Goal: Transaction & Acquisition: Purchase product/service

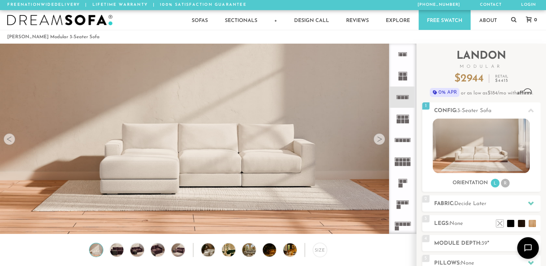
click at [378, 138] on div at bounding box center [379, 139] width 12 height 12
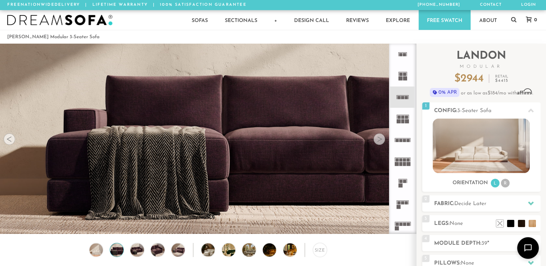
click at [378, 138] on div at bounding box center [379, 139] width 12 height 12
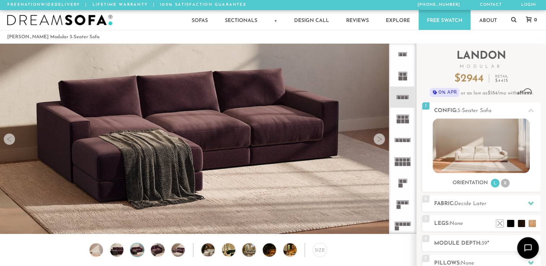
click at [378, 138] on div at bounding box center [379, 139] width 12 height 12
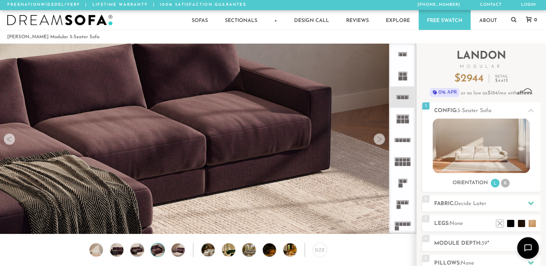
click at [378, 138] on div at bounding box center [379, 139] width 12 height 12
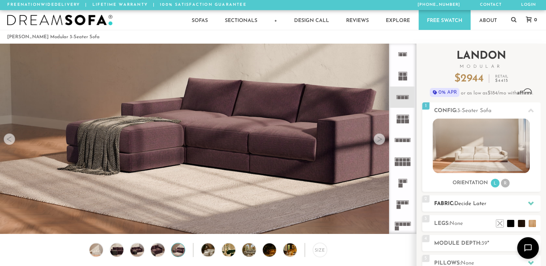
click at [524, 202] on div at bounding box center [530, 203] width 15 height 15
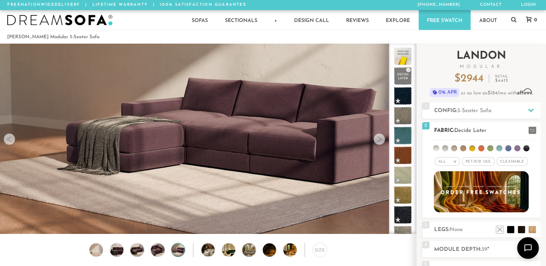
click at [450, 159] on div "All >" at bounding box center [447, 161] width 25 height 9
click at [450, 188] on li "Family" at bounding box center [447, 191] width 25 height 10
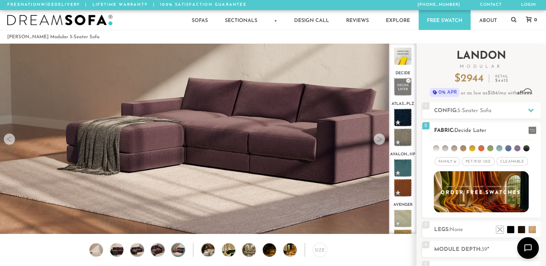
click at [477, 161] on span "Pet/Kid Use x" at bounding box center [478, 161] width 32 height 9
click at [516, 159] on span "Cleanable x" at bounding box center [514, 161] width 31 height 9
click at [436, 147] on li at bounding box center [436, 148] width 6 height 6
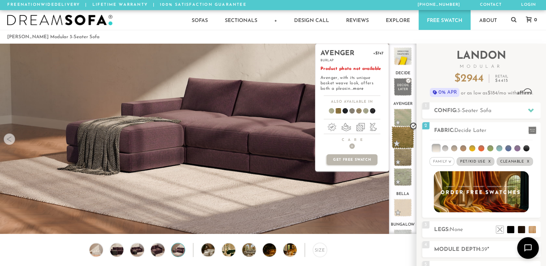
click at [406, 131] on span at bounding box center [402, 137] width 23 height 23
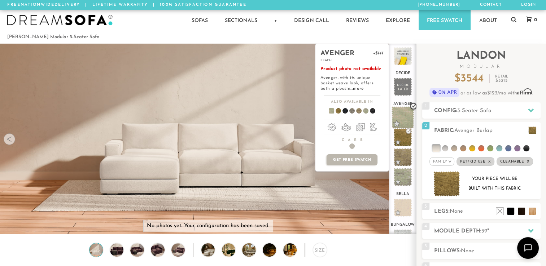
click at [405, 120] on span at bounding box center [402, 117] width 23 height 23
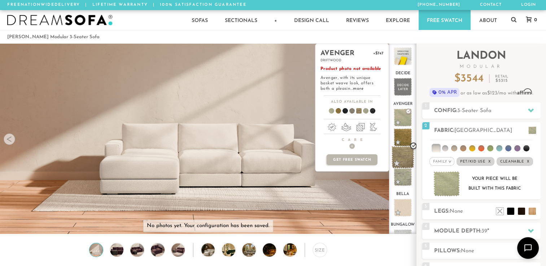
click at [408, 158] on span at bounding box center [402, 157] width 23 height 23
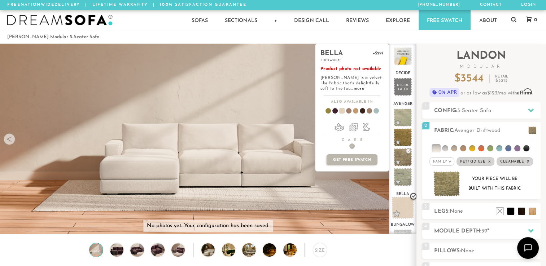
click at [405, 206] on span at bounding box center [402, 208] width 23 height 23
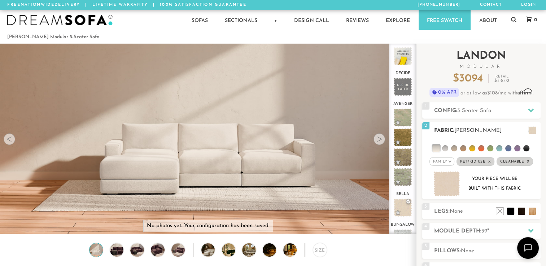
click at [454, 149] on li at bounding box center [454, 148] width 6 height 6
click at [454, 149] on li at bounding box center [453, 148] width 7 height 7
click at [454, 149] on li at bounding box center [454, 148] width 6 height 6
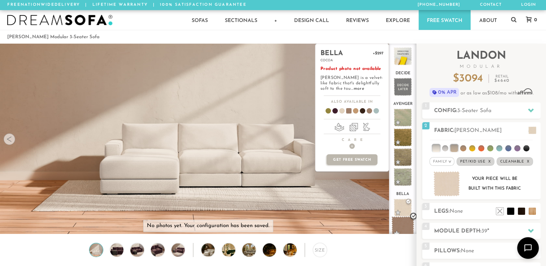
click at [402, 223] on span at bounding box center [402, 227] width 23 height 23
click at [405, 223] on span at bounding box center [402, 227] width 23 height 23
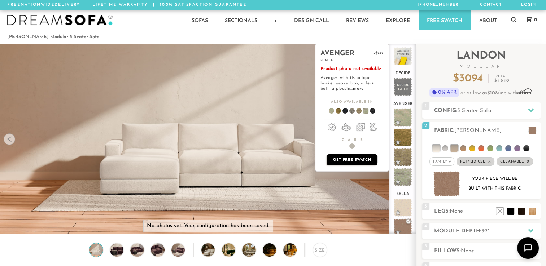
click at [366, 160] on p "Get Free Swatch" at bounding box center [351, 159] width 50 height 11
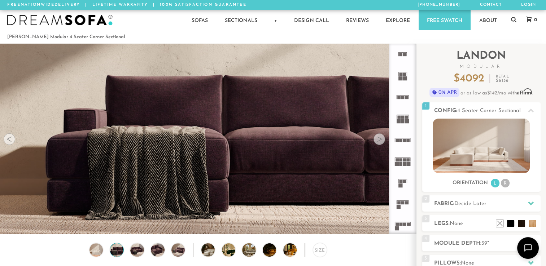
click at [378, 142] on div at bounding box center [379, 139] width 12 height 12
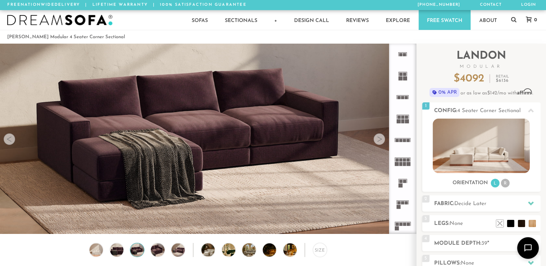
click at [378, 142] on div at bounding box center [379, 139] width 12 height 12
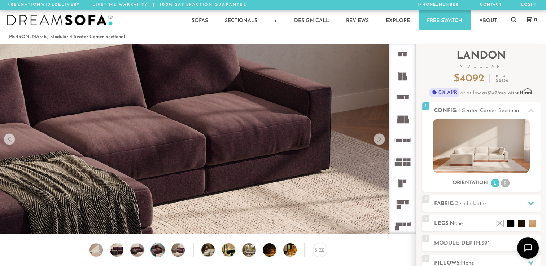
click at [378, 142] on div at bounding box center [379, 139] width 12 height 12
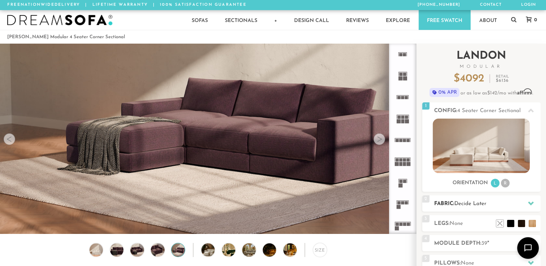
click at [478, 206] on span "Decide Later" at bounding box center [470, 203] width 32 height 5
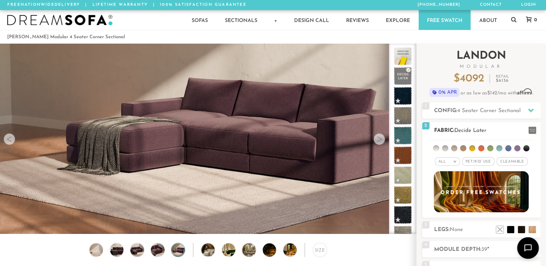
click at [462, 149] on li at bounding box center [463, 148] width 6 height 6
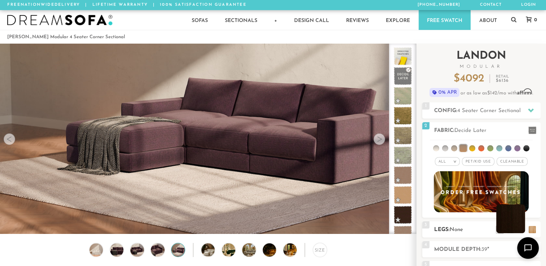
click at [523, 229] on li at bounding box center [510, 218] width 29 height 29
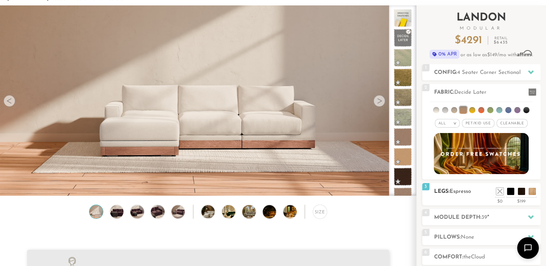
scroll to position [43, 0]
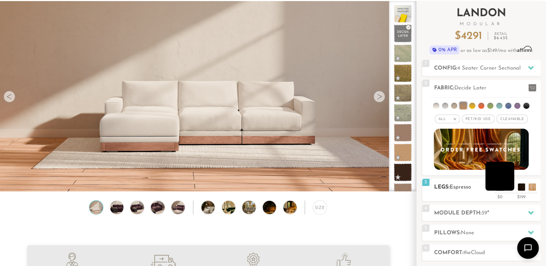
click at [507, 188] on li at bounding box center [499, 176] width 29 height 29
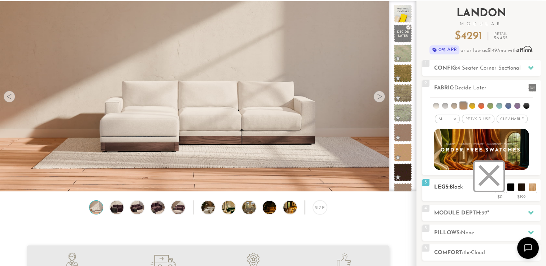
click at [499, 186] on li at bounding box center [488, 176] width 29 height 29
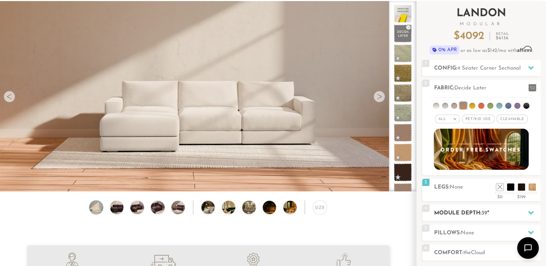
click at [525, 213] on div at bounding box center [530, 213] width 15 height 15
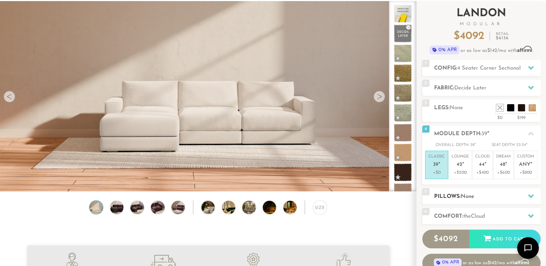
click at [532, 195] on icon at bounding box center [531, 196] width 6 height 4
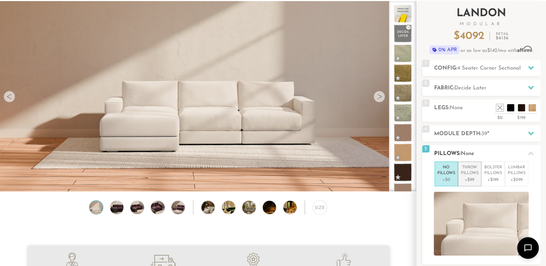
click at [467, 177] on p "+$99" at bounding box center [469, 180] width 18 height 6
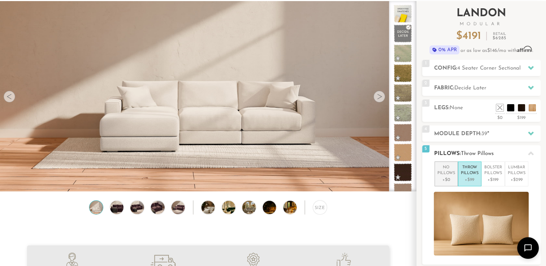
click at [450, 172] on p "No Pillows" at bounding box center [446, 171] width 18 height 12
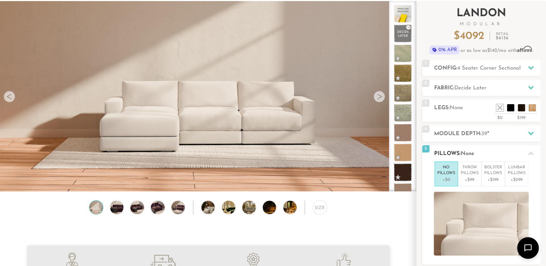
click at [531, 154] on icon at bounding box center [531, 153] width 6 height 4
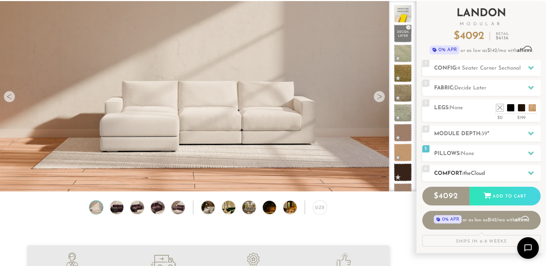
click at [529, 175] on icon at bounding box center [531, 173] width 6 height 6
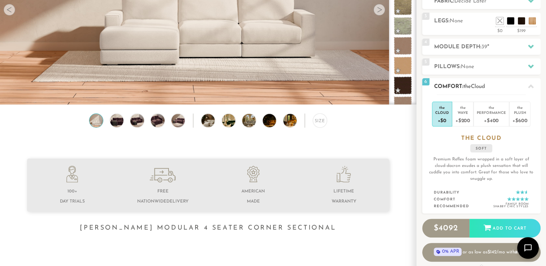
scroll to position [131, 0]
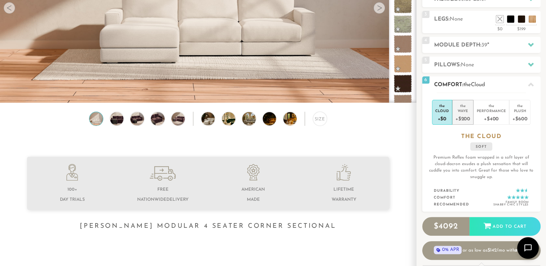
click at [466, 110] on div "Wave" at bounding box center [462, 110] width 15 height 5
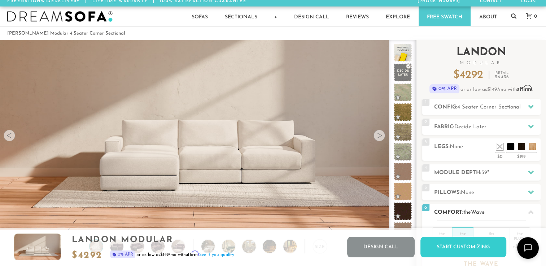
scroll to position [3, 0]
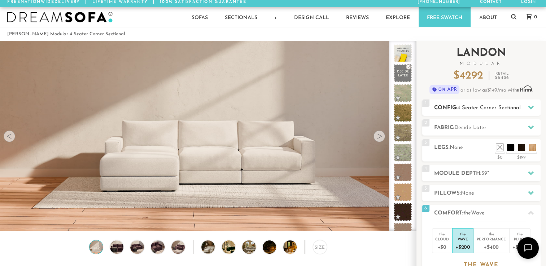
click at [530, 106] on icon at bounding box center [531, 108] width 6 height 6
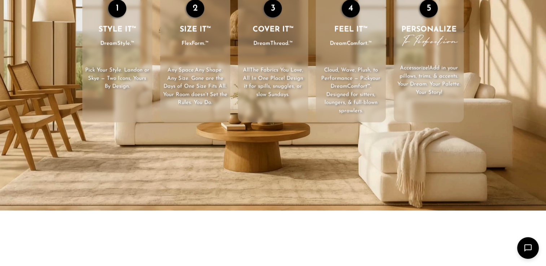
scroll to position [1120, 0]
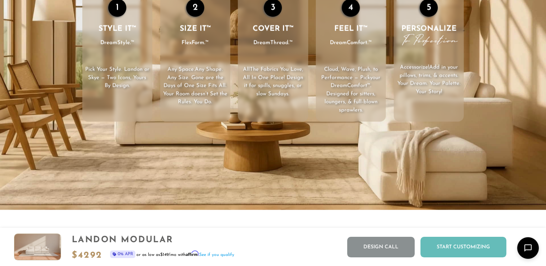
click at [457, 245] on div "Start Customizing" at bounding box center [463, 247] width 86 height 21
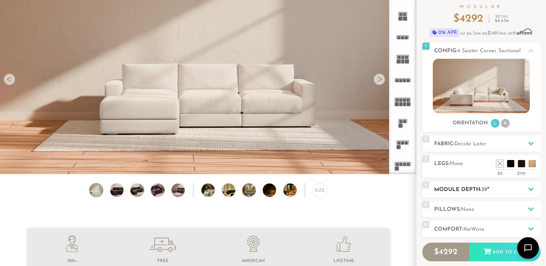
scroll to position [0, 0]
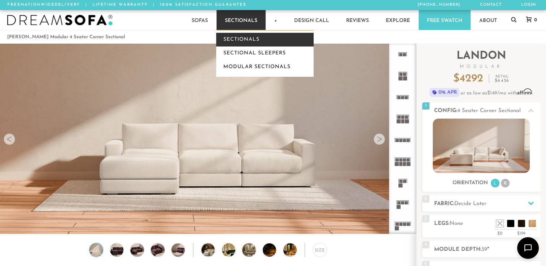
click at [245, 37] on link "Sectionals" at bounding box center [264, 40] width 97 height 14
